Goal: Task Accomplishment & Management: Use online tool/utility

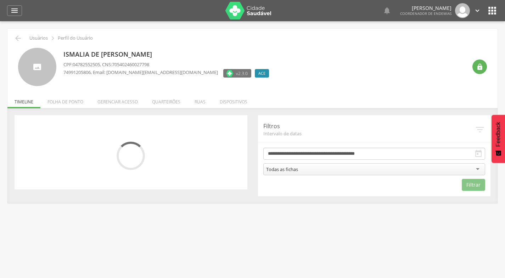
click at [166, 101] on li "Quarteirões" at bounding box center [166, 100] width 43 height 17
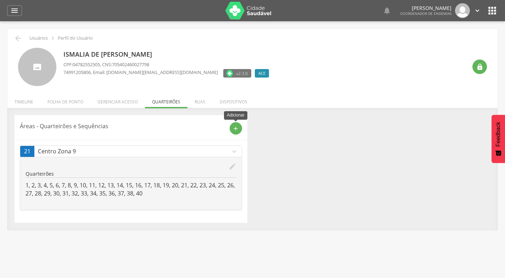
click at [236, 128] on icon "add" at bounding box center [236, 128] width 6 height 6
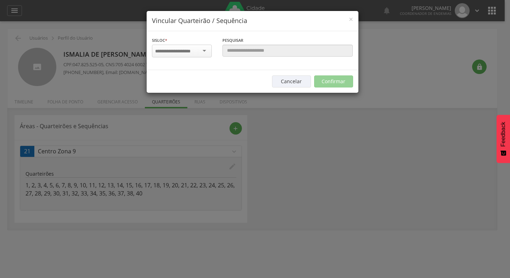
click at [205, 52] on div at bounding box center [182, 51] width 60 height 13
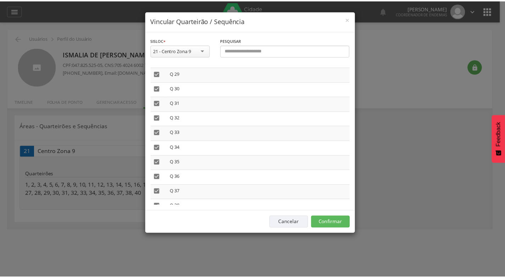
scroll to position [468, 0]
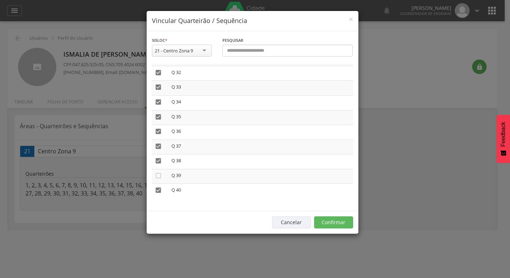
click at [160, 175] on icon "" at bounding box center [158, 175] width 7 height 7
click at [340, 222] on button "Confirmar" at bounding box center [333, 223] width 39 height 12
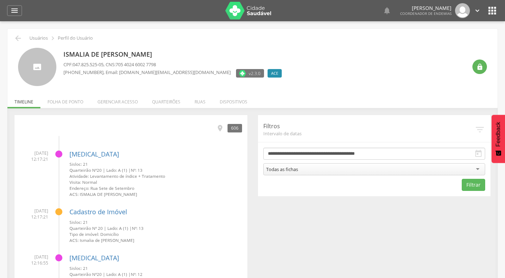
click at [15, 9] on icon "" at bounding box center [14, 10] width 9 height 9
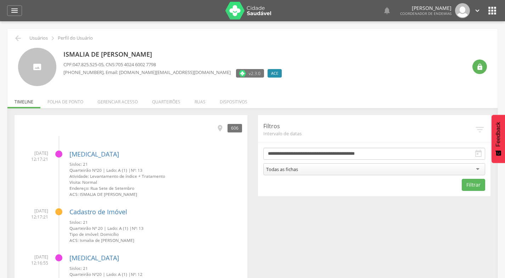
click at [490, 12] on icon "" at bounding box center [492, 10] width 11 height 11
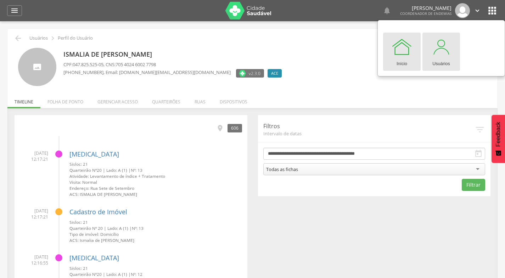
click at [440, 48] on div at bounding box center [441, 46] width 21 height 21
